Goal: Find specific page/section: Find specific page/section

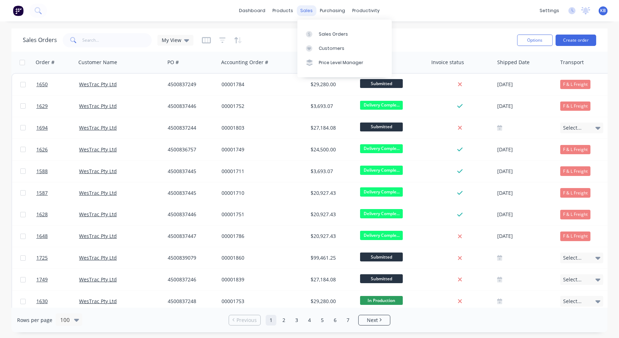
click at [301, 9] on div "sales" at bounding box center [307, 10] width 20 height 11
click at [314, 28] on link "Sales Orders" at bounding box center [344, 34] width 94 height 14
click at [322, 33] on div "Sales Orders" at bounding box center [333, 34] width 29 height 6
click at [105, 38] on input "text" at bounding box center [117, 40] width 69 height 14
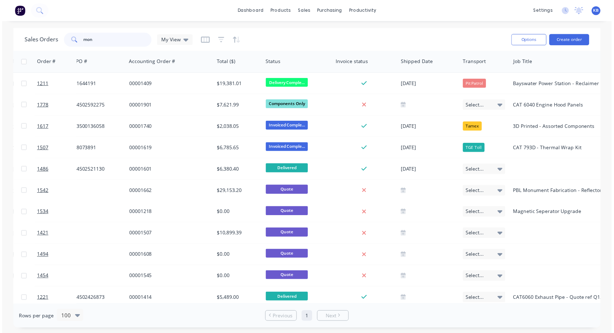
scroll to position [0, 95]
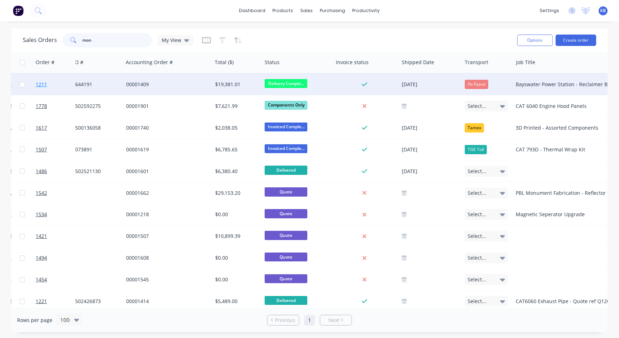
type input "mon"
click at [48, 81] on link "1211" at bounding box center [57, 84] width 43 height 21
